Goal: Information Seeking & Learning: Learn about a topic

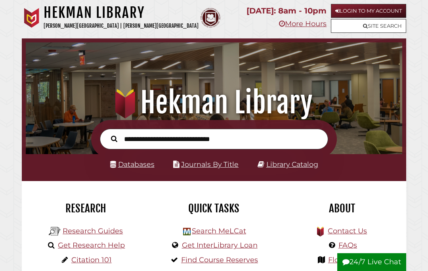
scroll to position [124, 372]
click at [140, 170] on li "Databases" at bounding box center [132, 164] width 44 height 13
click at [134, 167] on link "Databases" at bounding box center [132, 164] width 44 height 8
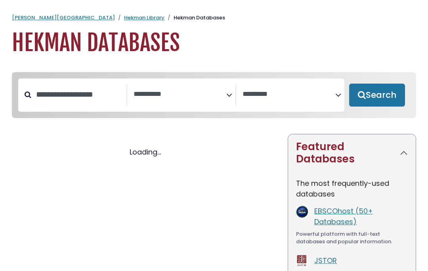
select select "Database Subject Filter"
select select "Database Vendors Filter"
select select "Database Subject Filter"
select select "Database Vendors Filter"
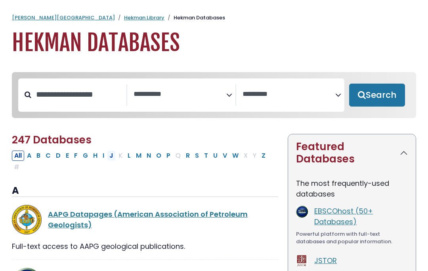
click at [112, 158] on button "J" at bounding box center [111, 155] width 9 height 10
select select "Database Subject Filter"
select select "Database Vendors Filter"
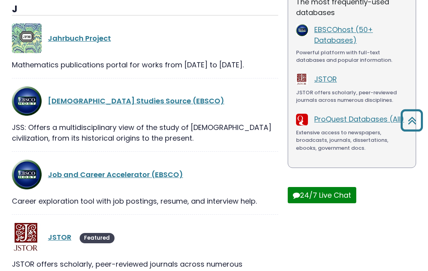
scroll to position [181, 0]
click at [61, 239] on link "JSTOR" at bounding box center [59, 237] width 23 height 10
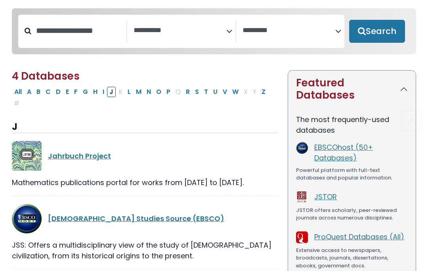
scroll to position [64, 0]
click at [137, 94] on button "M" at bounding box center [138, 92] width 10 height 10
select select "Database Subject Filter"
select select "Database Vendors Filter"
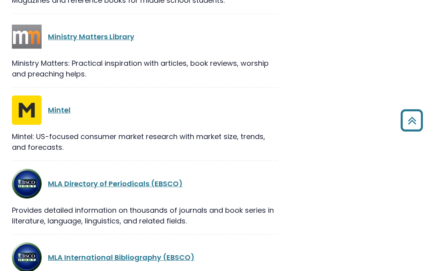
scroll to position [725, 0]
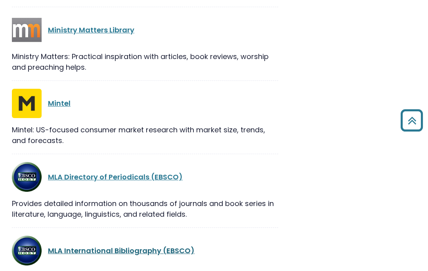
click at [108, 246] on link "MLA International Bibliography (EBSCO)" at bounding box center [121, 251] width 146 height 10
